Goal: Task Accomplishment & Management: Manage account settings

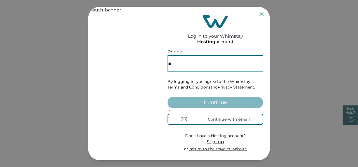
click at [202, 55] on input "**" at bounding box center [215, 63] width 96 height 17
click at [208, 121] on div "Continue with email" at bounding box center [229, 119] width 42 height 4
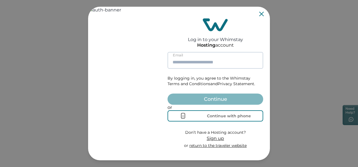
click at [194, 54] on input at bounding box center [215, 60] width 96 height 17
type input "**********"
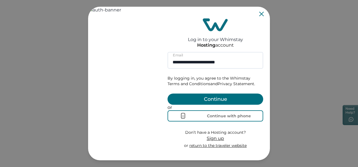
click at [212, 95] on button "Continue" at bounding box center [215, 99] width 96 height 11
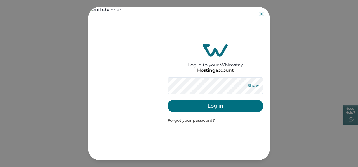
click at [249, 83] on button "Show" at bounding box center [253, 86] width 20 height 8
click at [214, 108] on button "Log in" at bounding box center [215, 106] width 96 height 13
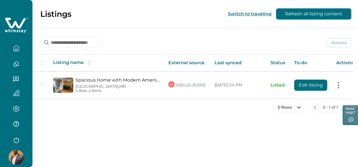
click at [13, 69] on button "button" at bounding box center [15, 63] width 23 height 11
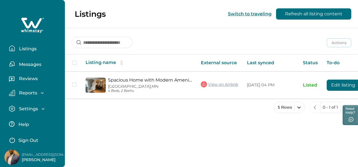
click at [27, 68] on button "Messages" at bounding box center [34, 63] width 51 height 11
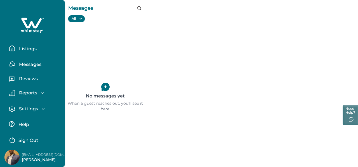
click at [40, 91] on icon "button" at bounding box center [42, 93] width 6 height 6
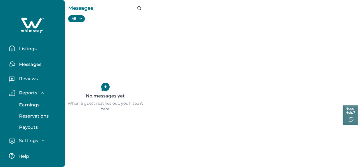
click at [36, 116] on p "Reservations" at bounding box center [32, 117] width 31 height 6
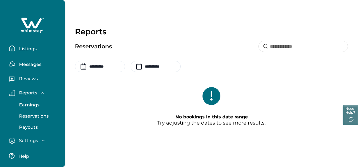
click at [43, 140] on icon "button" at bounding box center [43, 141] width 6 height 6
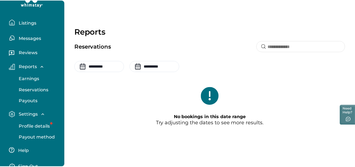
scroll to position [36, 0]
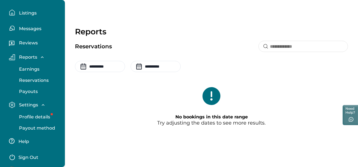
click at [43, 117] on p "Profile details" at bounding box center [33, 117] width 33 height 6
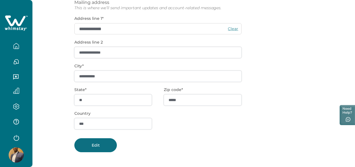
scroll to position [2, 0]
click at [150, 148] on div "Edit" at bounding box center [193, 145] width 239 height 14
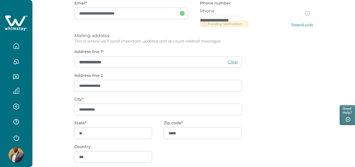
scroll to position [128, 0]
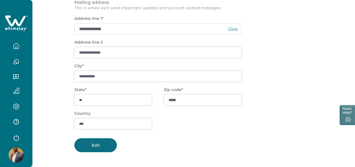
click at [117, 140] on button "Edit" at bounding box center [95, 145] width 43 height 14
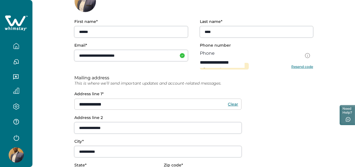
scroll to position [51, 0]
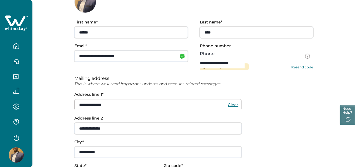
click at [245, 57] on input "**********" at bounding box center [222, 62] width 45 height 11
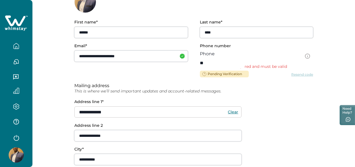
click at [207, 69] on div at bounding box center [222, 69] width 45 height 0
click at [226, 61] on input "**" at bounding box center [222, 62] width 45 height 11
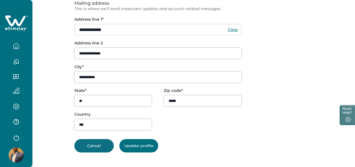
click at [102, 145] on button "Cancel" at bounding box center [93, 145] width 39 height 13
type input "**********"
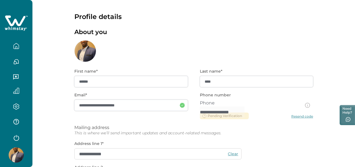
scroll to position [0, 0]
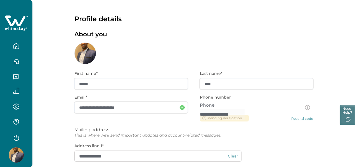
click at [14, 106] on icon "button" at bounding box center [16, 106] width 6 height 6
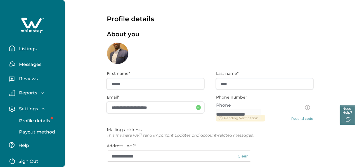
click at [28, 46] on p "Listings" at bounding box center [26, 49] width 19 height 6
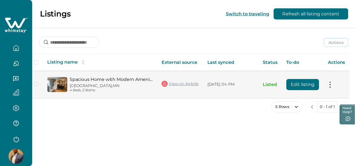
scroll to position [0, 5]
click at [338, 83] on td "Actions View listing on Whimstay Unlist listing View listing details" at bounding box center [340, 85] width 26 height 27
click at [333, 84] on button at bounding box center [333, 85] width 4 height 6
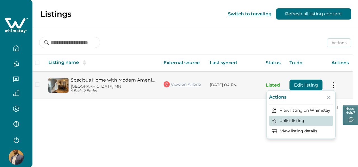
click at [290, 120] on button "Unlist listing" at bounding box center [301, 121] width 64 height 10
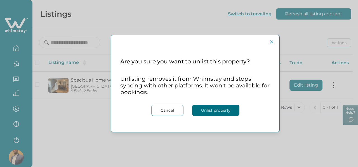
click at [207, 112] on button "Unlist property" at bounding box center [215, 110] width 47 height 11
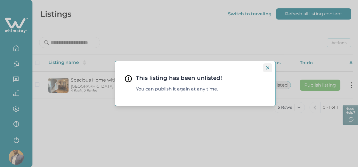
click at [267, 66] on icon "Close" at bounding box center [267, 67] width 3 height 3
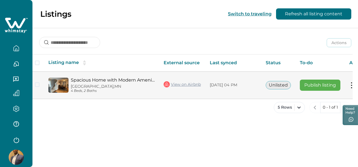
click at [352, 84] on button at bounding box center [351, 85] width 4 height 6
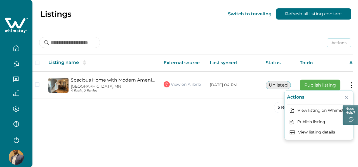
click at [14, 112] on icon "button" at bounding box center [16, 109] width 6 height 6
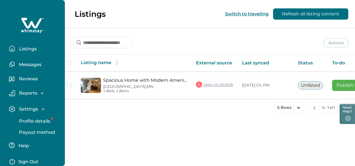
click at [33, 89] on div "Reports Earnings Reservations Payouts" at bounding box center [32, 93] width 56 height 16
click at [34, 93] on p "Reports" at bounding box center [27, 93] width 20 height 6
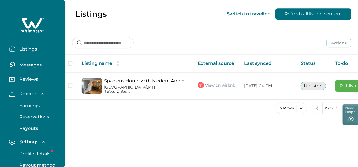
scroll to position [10, 0]
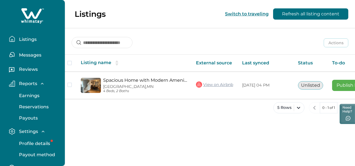
click at [30, 155] on p "Payout method" at bounding box center [36, 155] width 38 height 6
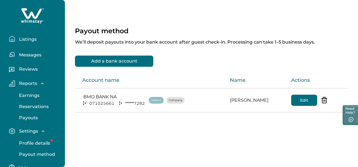
click at [29, 41] on p "Listings" at bounding box center [26, 40] width 19 height 6
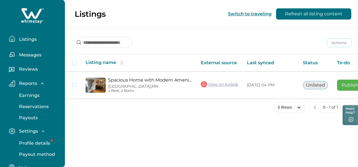
click at [40, 143] on p "Profile details" at bounding box center [33, 144] width 33 height 6
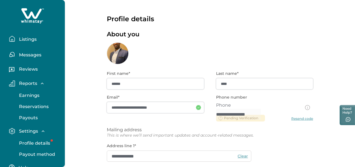
click at [31, 38] on p "Listings" at bounding box center [26, 40] width 19 height 6
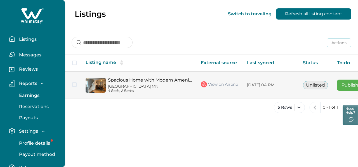
scroll to position [2, 0]
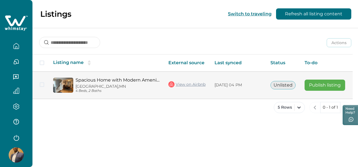
click at [217, 84] on tr "Spacious Home with Modern Amenities - Inviting Urban Retreat [GEOGRAPHIC_DATA],…" at bounding box center [203, 85] width 343 height 27
click at [284, 82] on button "Unlisted" at bounding box center [282, 85] width 25 height 8
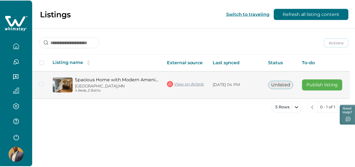
scroll to position [0, 23]
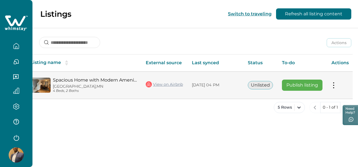
click at [332, 86] on button at bounding box center [333, 85] width 4 height 6
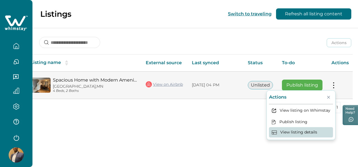
click at [300, 134] on button "View listing details" at bounding box center [301, 132] width 64 height 10
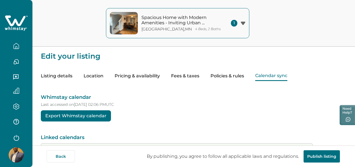
click at [287, 77] on button "Calendar sync" at bounding box center [271, 76] width 32 height 10
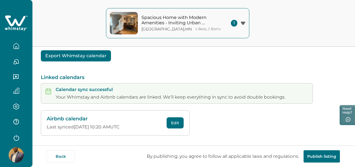
click at [243, 22] on icon "button" at bounding box center [243, 23] width 4 height 3
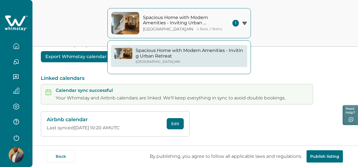
click at [243, 22] on icon "button" at bounding box center [244, 23] width 4 height 3
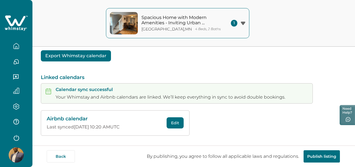
click at [245, 24] on icon "button" at bounding box center [243, 24] width 5 height 4
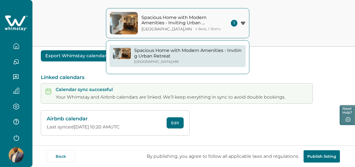
click at [273, 28] on div "Spacious Home with Modern Amenities - Inviting Urban Retreat [GEOGRAPHIC_DATA] …" at bounding box center [177, 23] width 355 height 47
